Goal: Find specific page/section: Find specific page/section

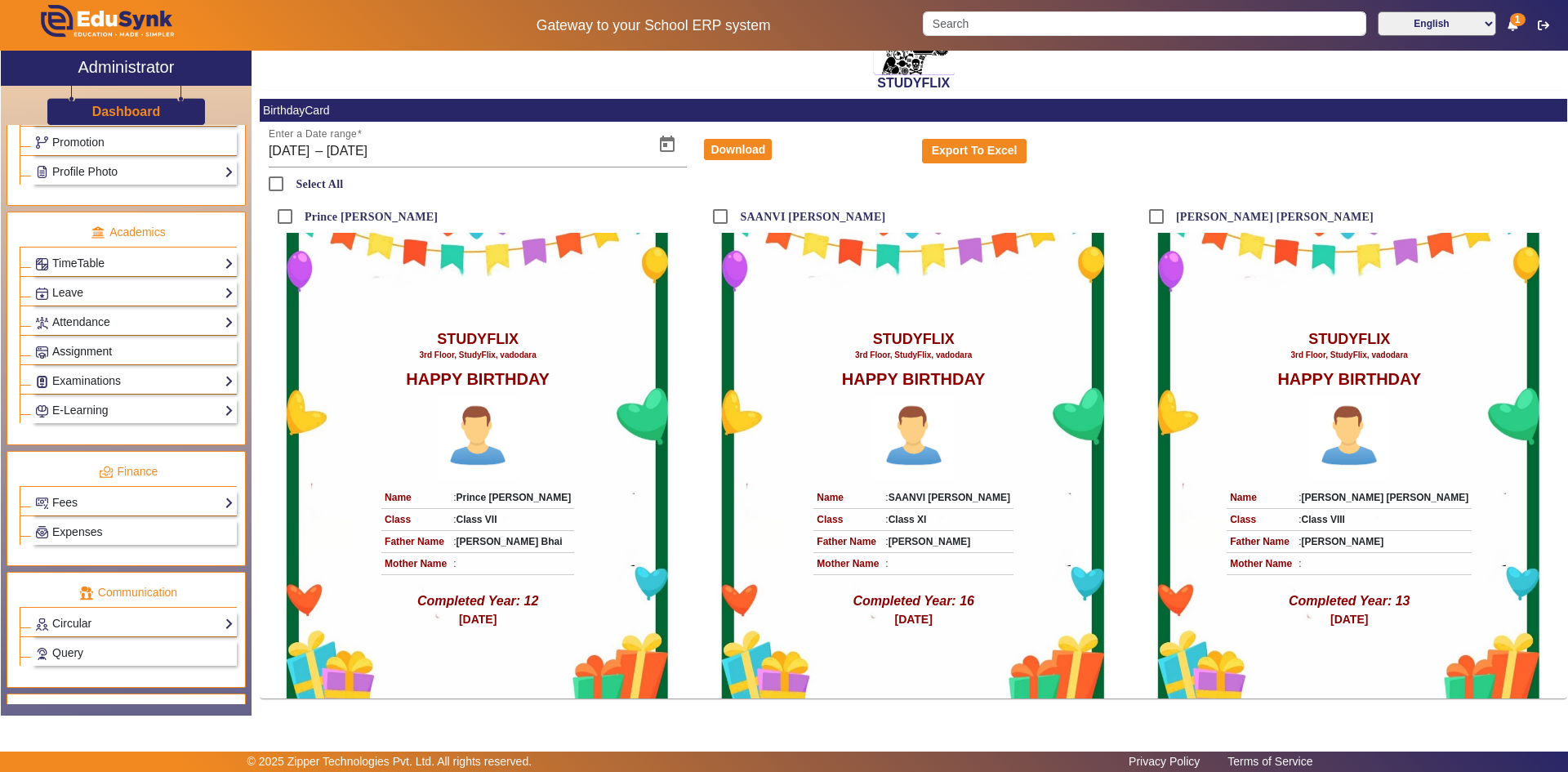
scroll to position [640, 0]
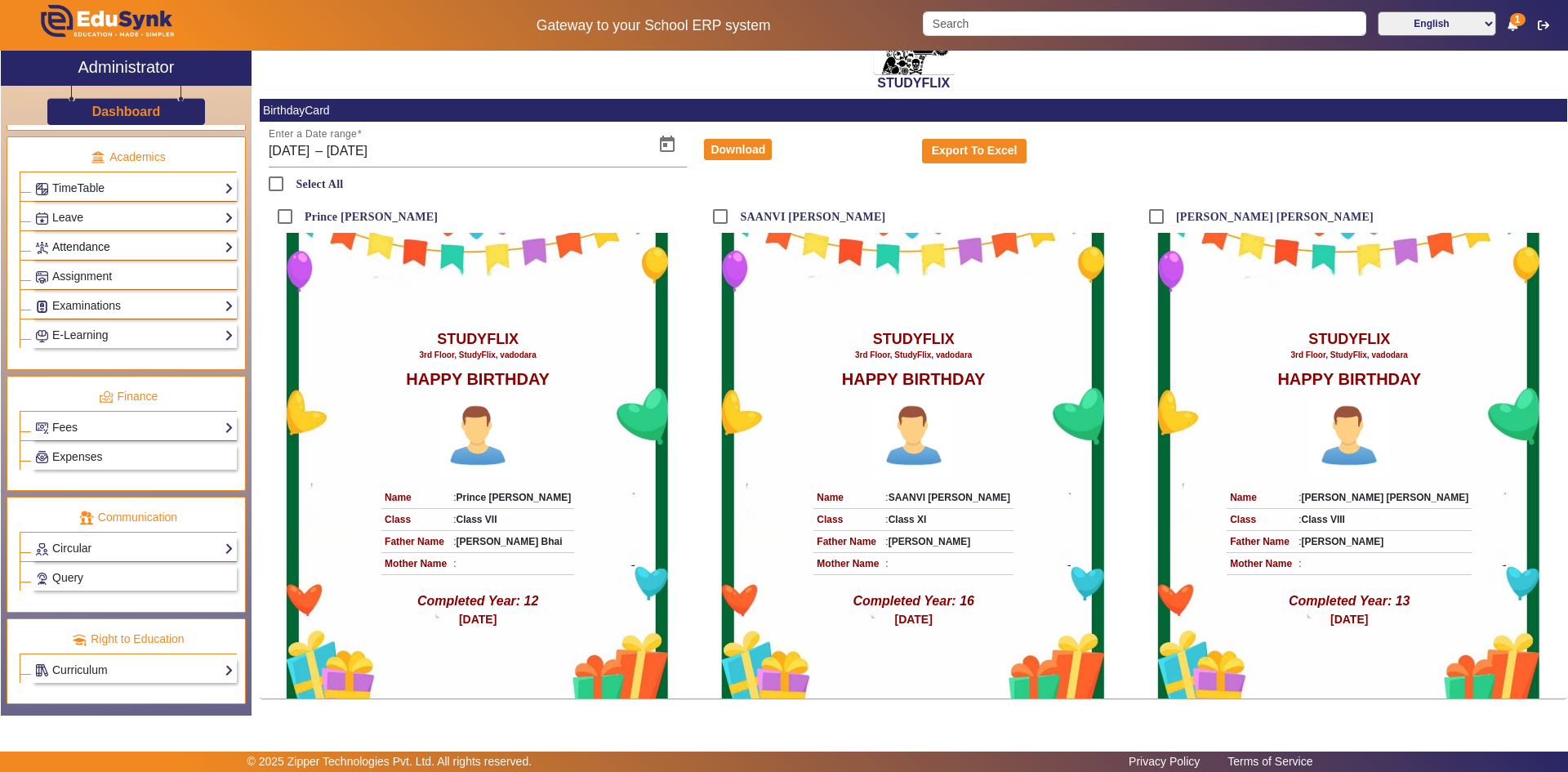
click at [89, 238] on link "Attendance" at bounding box center [133, 247] width 198 height 19
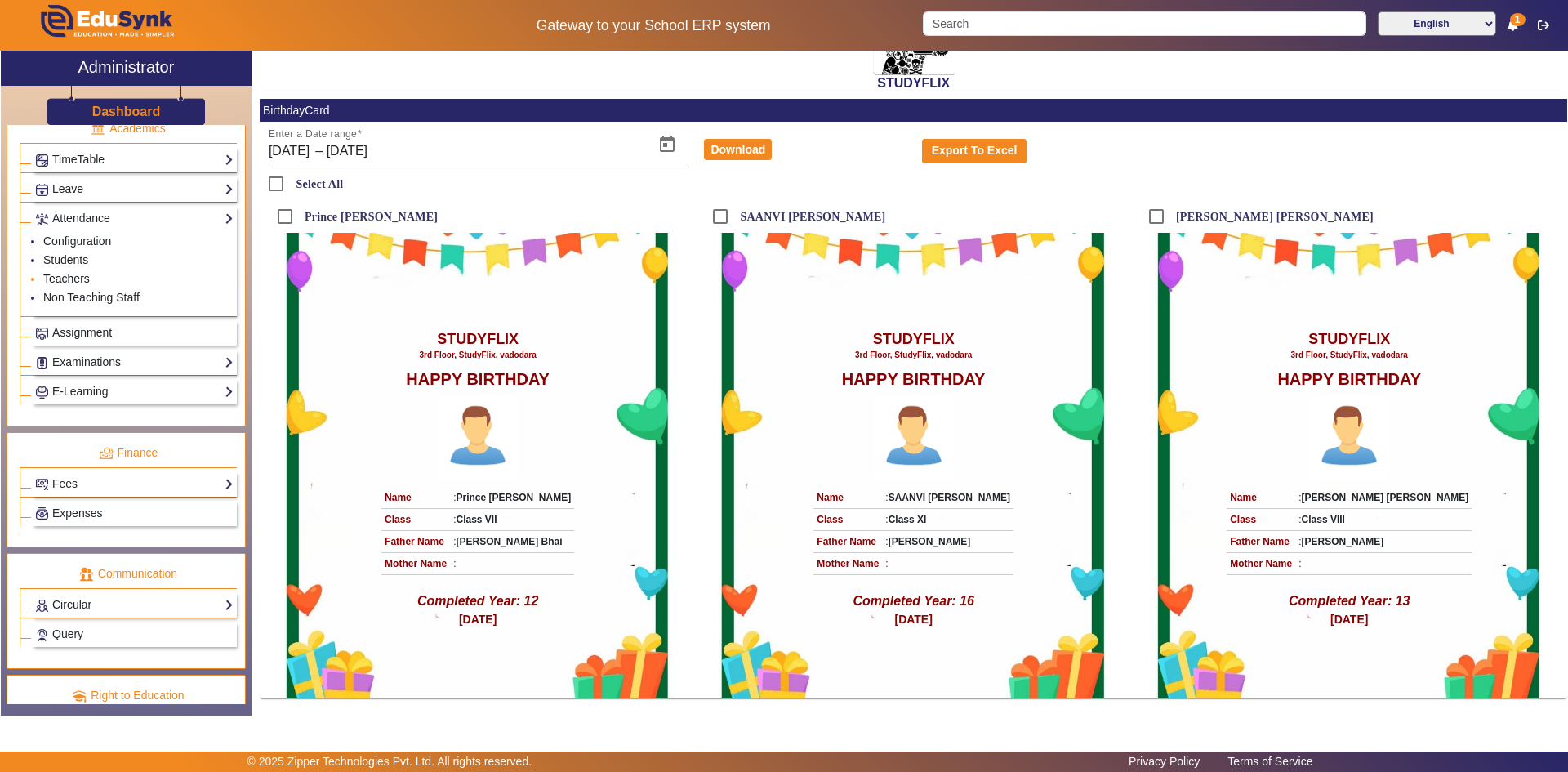
click at [78, 277] on link "Teachers" at bounding box center [66, 279] width 47 height 13
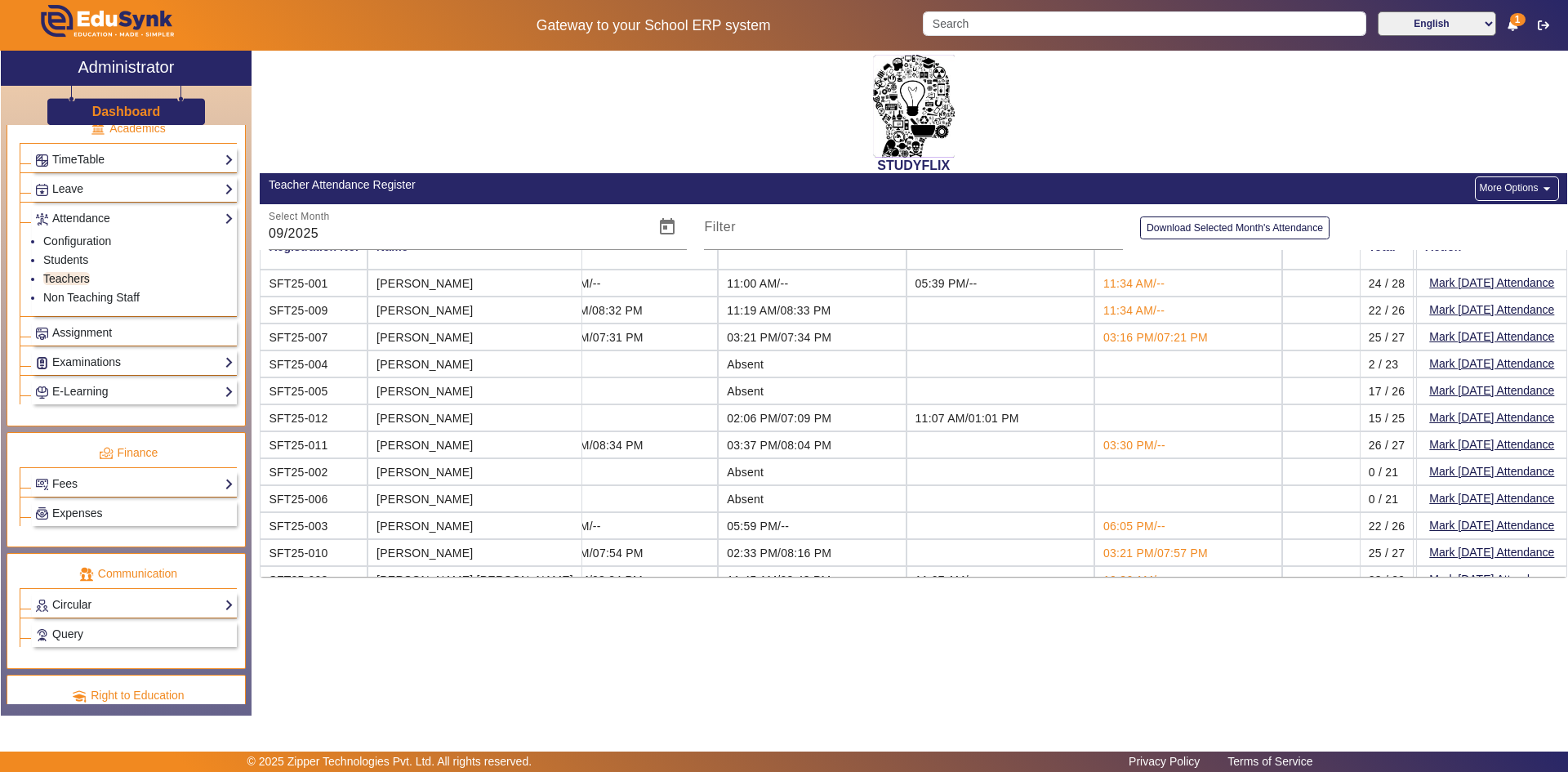
scroll to position [50, 4756]
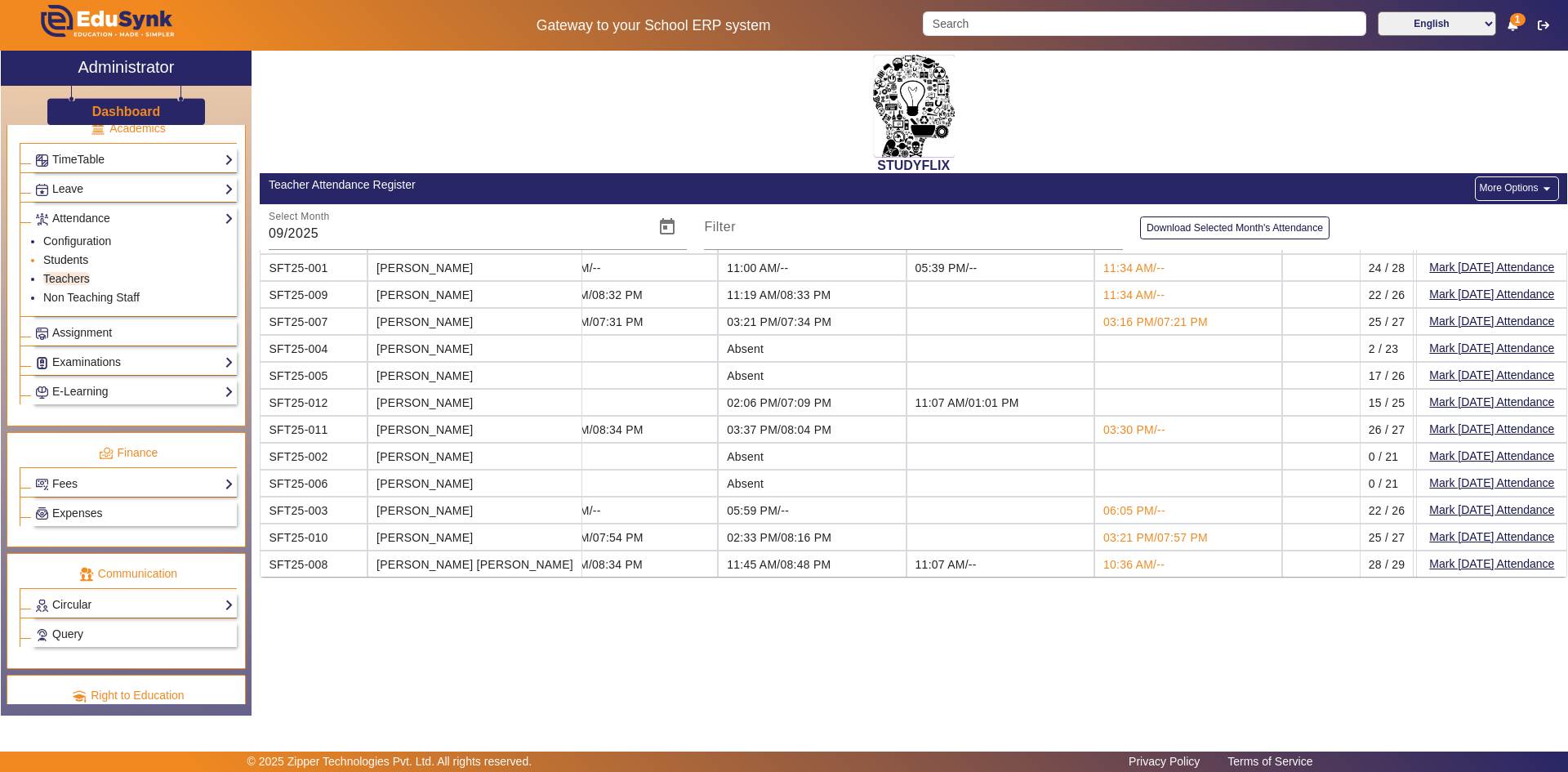
click at [76, 259] on link "Students" at bounding box center [65, 259] width 45 height 13
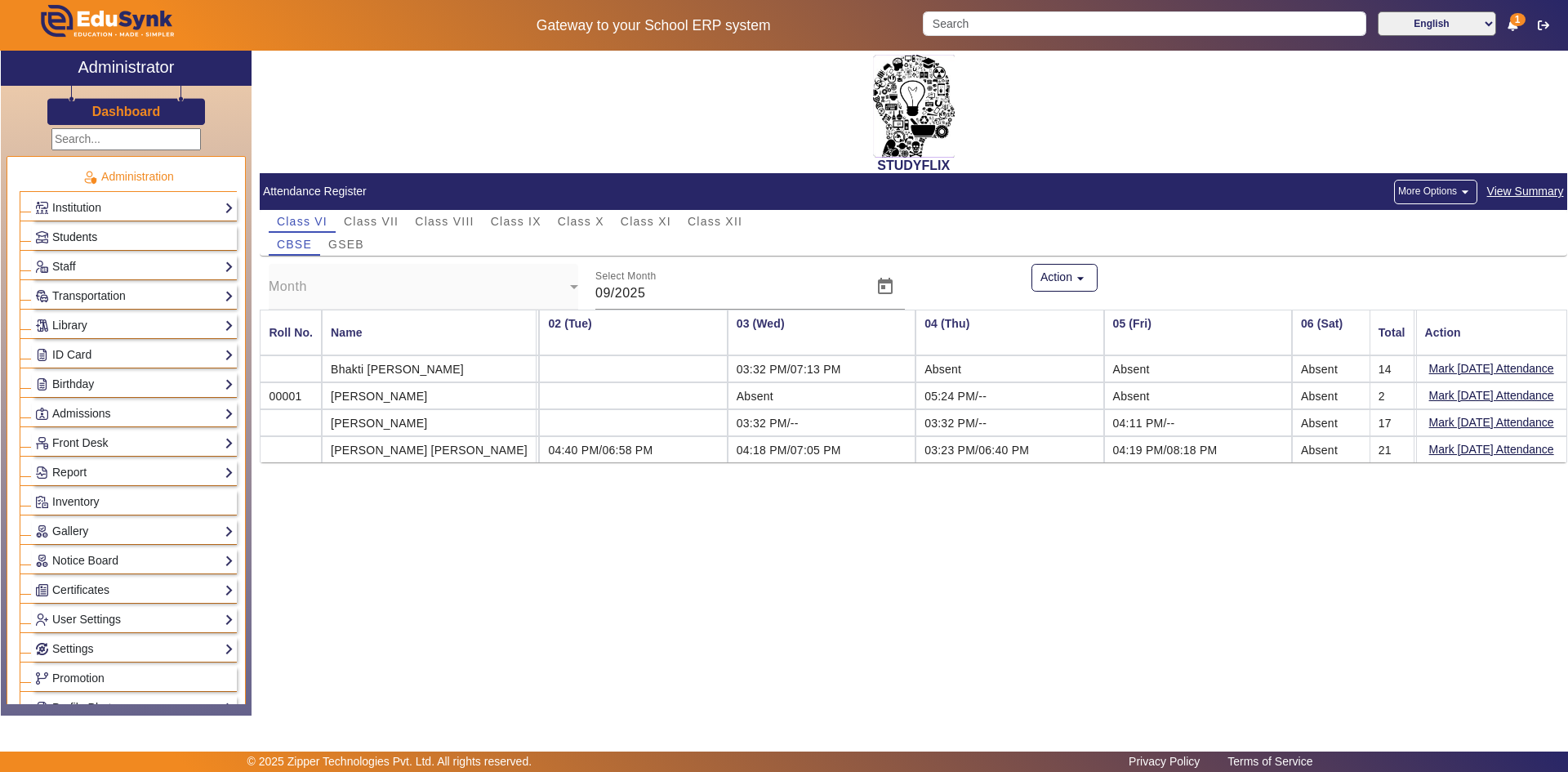
click at [88, 233] on span "Students" at bounding box center [74, 237] width 45 height 13
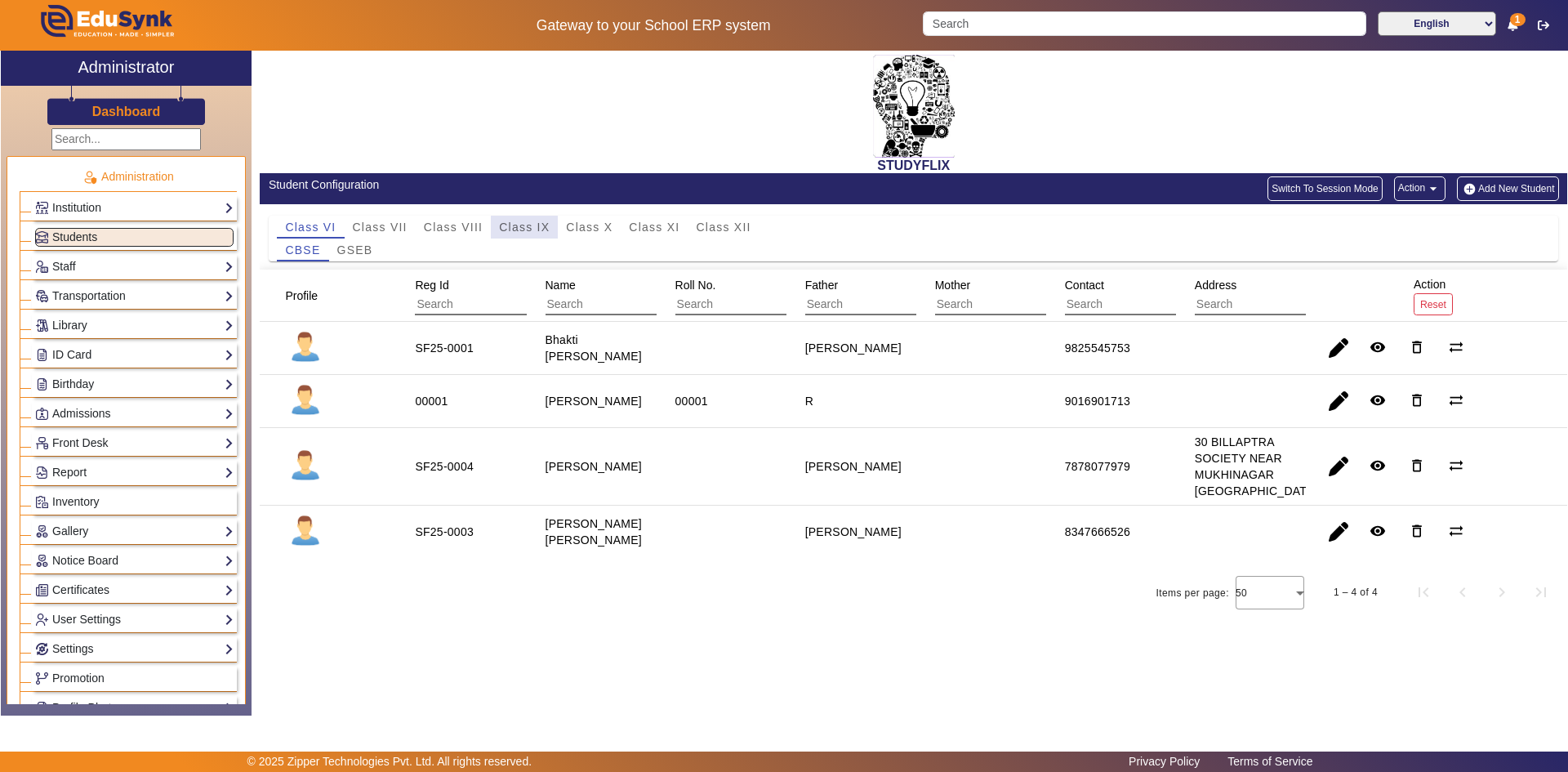
click at [521, 224] on span "Class IX" at bounding box center [523, 227] width 50 height 12
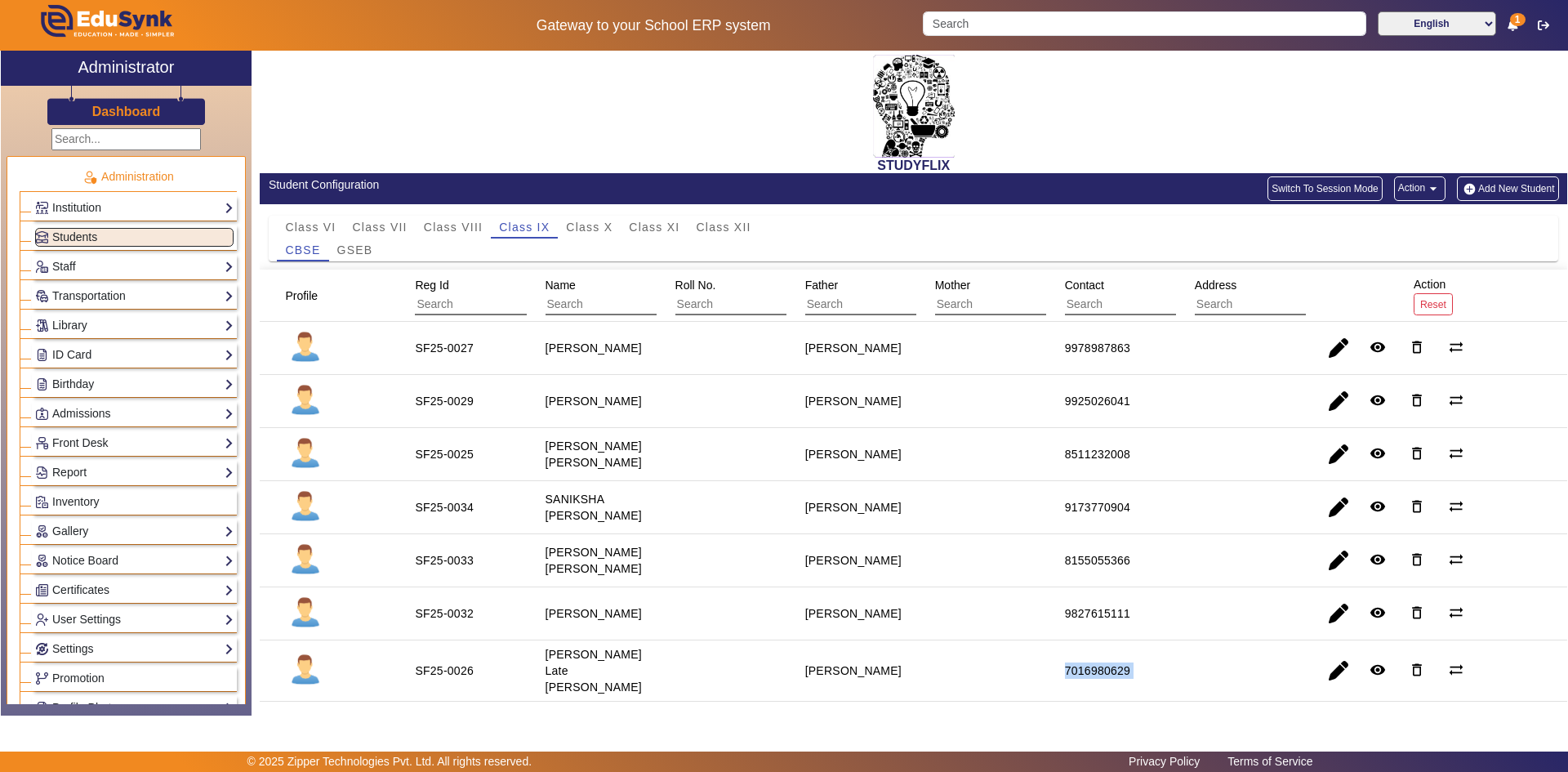
drag, startPoint x: 1058, startPoint y: 671, endPoint x: 1228, endPoint y: 680, distance: 170.2
click at [1228, 680] on mat-row "SF25-0026 [PERSON_NAME] Late [PERSON_NAME] [PERSON_NAME] 7016980629 remove_red_…" at bounding box center [913, 671] width 1308 height 61
click at [341, 249] on span "GSEB" at bounding box center [354, 249] width 36 height 12
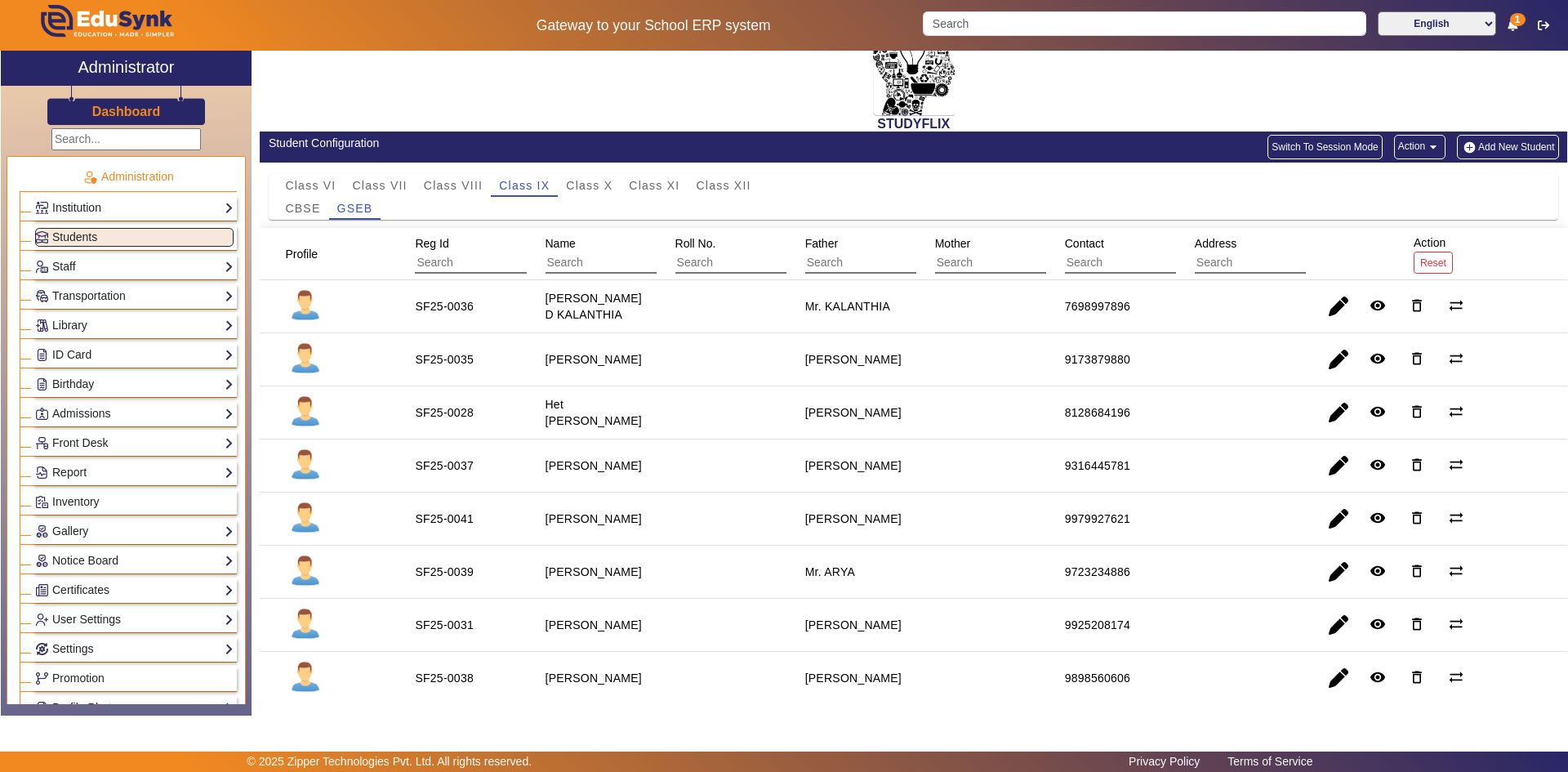
scroll to position [97, 0]
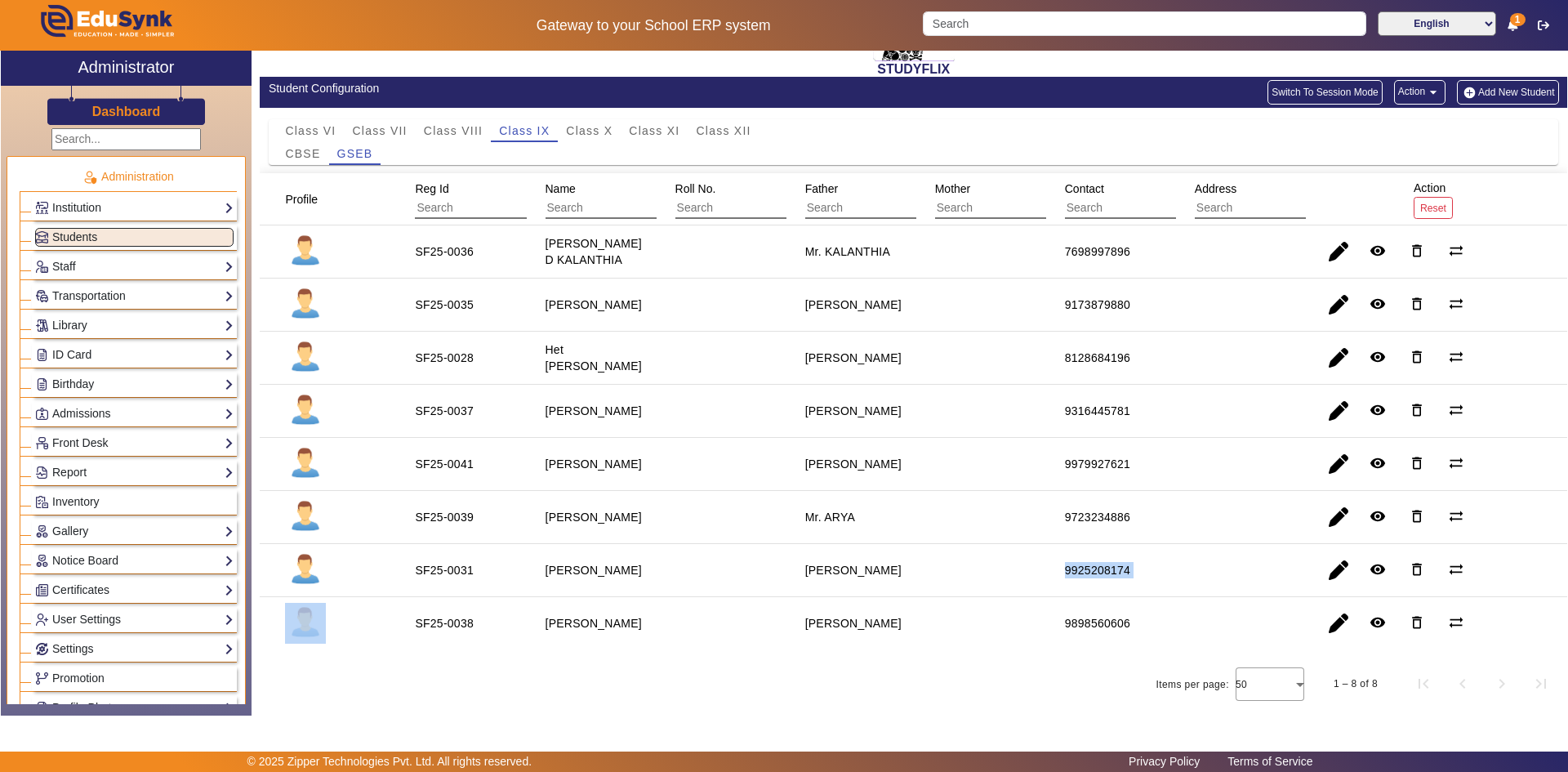
drag, startPoint x: 1021, startPoint y: 569, endPoint x: 1217, endPoint y: 579, distance: 196.3
click at [1217, 579] on mat-row "SF25-0031 [PERSON_NAME] [PERSON_NAME] 9925208174 remove_red_eye delete_outline …" at bounding box center [913, 571] width 1308 height 53
click at [828, 562] on div "[PERSON_NAME]" at bounding box center [854, 570] width 97 height 16
drag, startPoint x: 546, startPoint y: 569, endPoint x: 631, endPoint y: 567, distance: 85.0
click at [631, 567] on div "[PERSON_NAME]" at bounding box center [594, 570] width 108 height 27
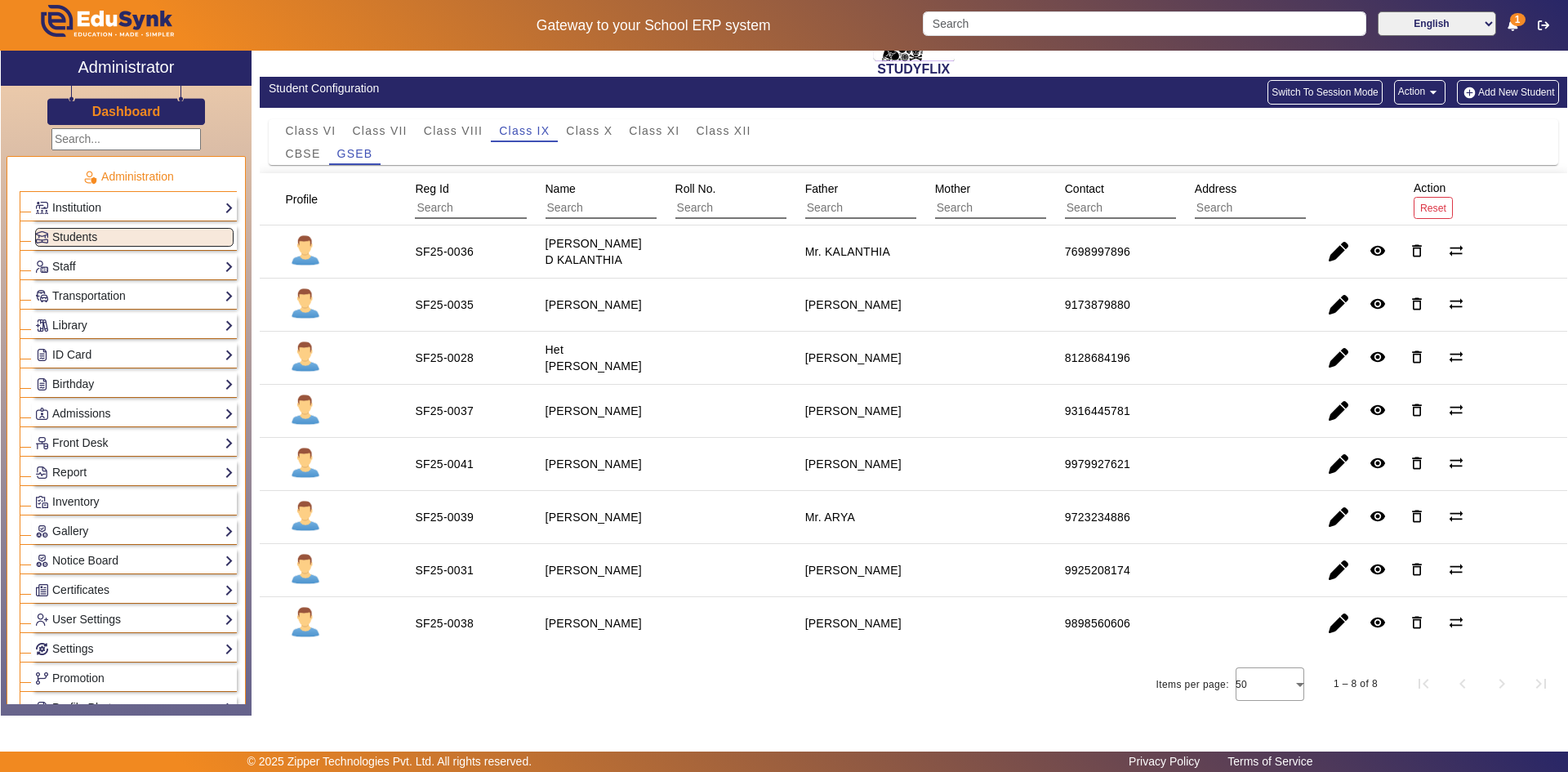
click at [585, 566] on staff-with-status "[PERSON_NAME]" at bounding box center [594, 570] width 97 height 13
drag, startPoint x: 560, startPoint y: 569, endPoint x: 574, endPoint y: 570, distance: 14.0
click at [574, 570] on staff-with-status "[PERSON_NAME]" at bounding box center [594, 570] width 97 height 13
click at [619, 566] on staff-with-status "[PERSON_NAME]" at bounding box center [594, 570] width 97 height 13
drag, startPoint x: 544, startPoint y: 569, endPoint x: 628, endPoint y: 565, distance: 84.1
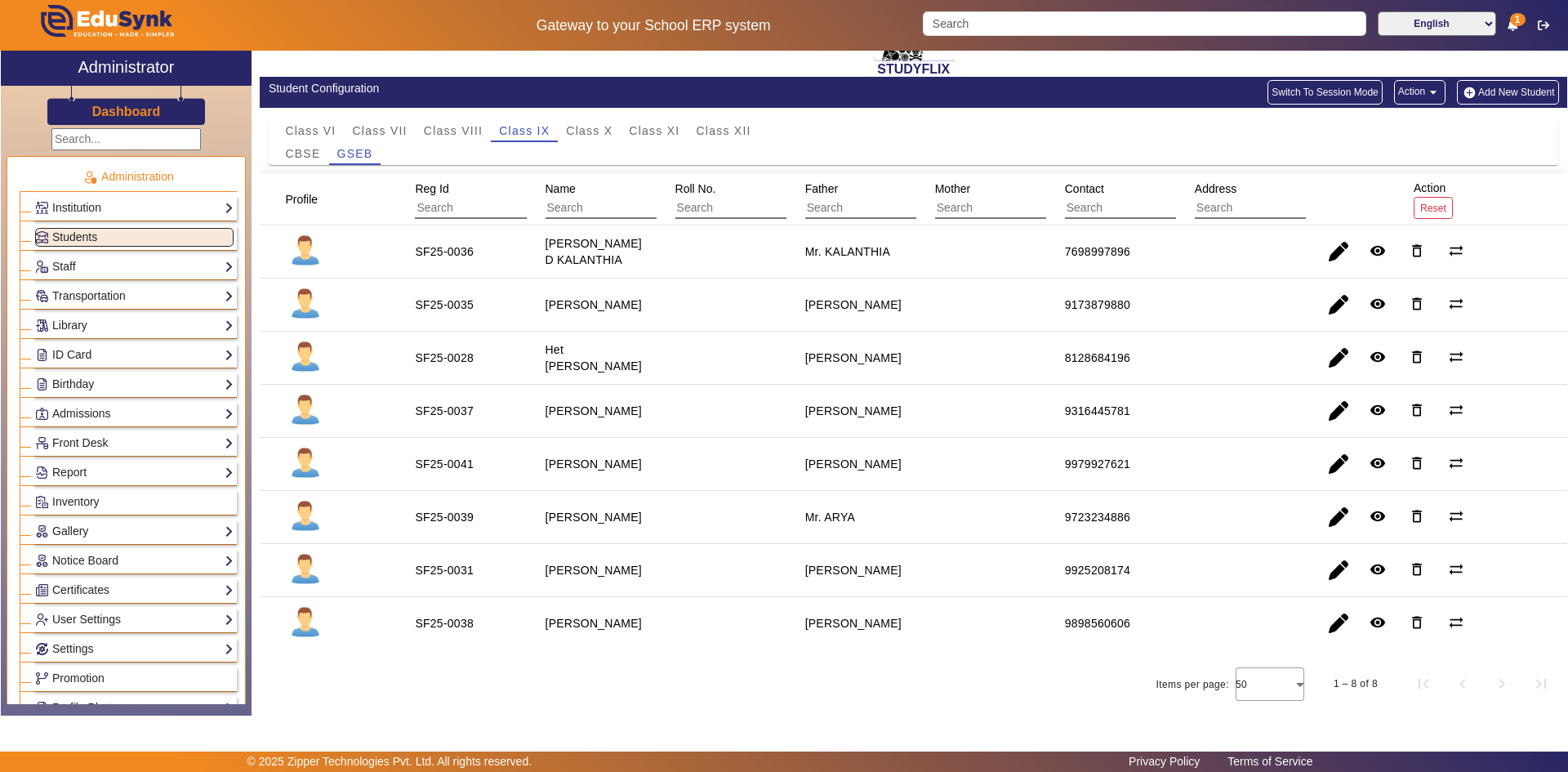
click at [628, 565] on div "[PERSON_NAME]" at bounding box center [594, 570] width 108 height 27
drag, startPoint x: 798, startPoint y: 567, endPoint x: 889, endPoint y: 569, distance: 91.0
click at [887, 569] on mat-cell "[PERSON_NAME]" at bounding box center [851, 571] width 130 height 53
drag, startPoint x: 1042, startPoint y: 569, endPoint x: 1145, endPoint y: 587, distance: 104.6
click at [1162, 587] on mat-cell "9925208174" at bounding box center [1110, 571] width 130 height 53
